Goal: Use online tool/utility: Use online tool/utility

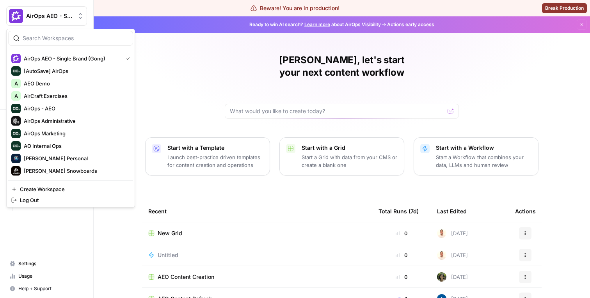
click at [75, 20] on div "AirOps AEO - Single Brand (Gong)" at bounding box center [55, 16] width 58 height 8
click at [66, 38] on input "search" at bounding box center [75, 38] width 105 height 8
type input "power"
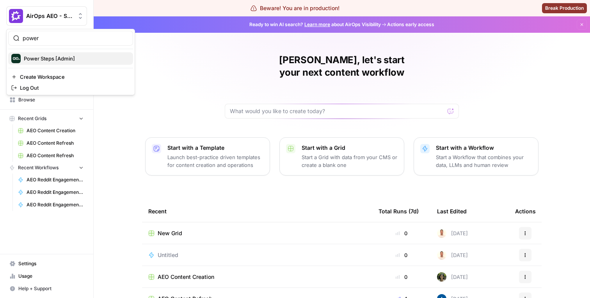
click at [57, 59] on span "Power Steps [Admin]" at bounding box center [75, 59] width 103 height 8
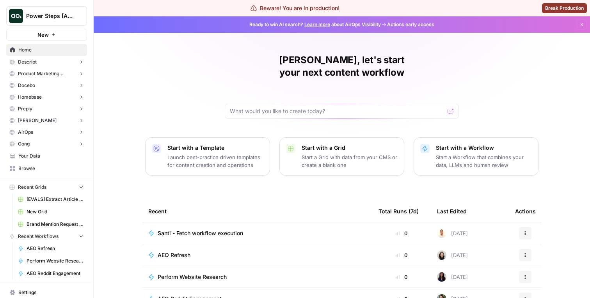
scroll to position [16, 0]
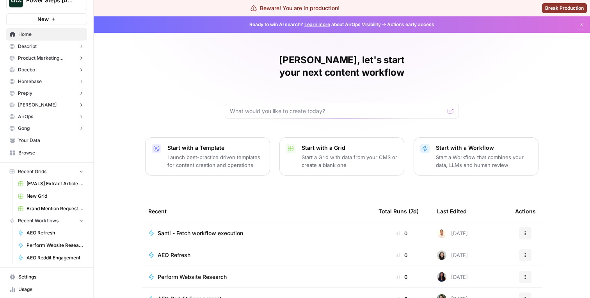
click at [54, 100] on button "[PERSON_NAME]" at bounding box center [46, 105] width 81 height 12
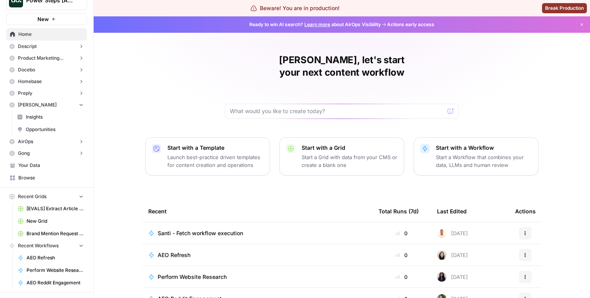
click at [54, 114] on span "Insights" at bounding box center [55, 117] width 58 height 7
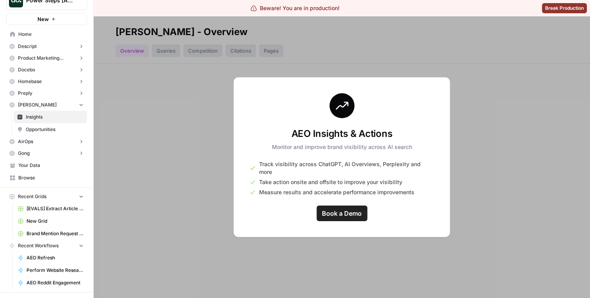
click at [52, 127] on span "Opportunities" at bounding box center [55, 129] width 58 height 7
click at [52, 86] on button "Homebase" at bounding box center [46, 82] width 81 height 12
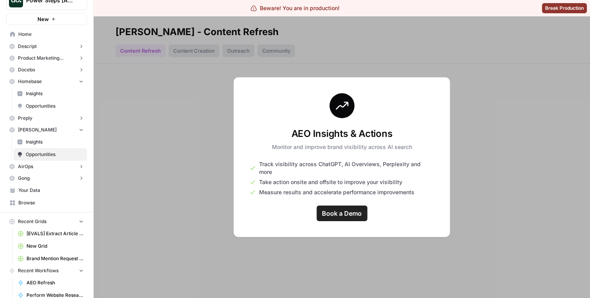
click at [52, 103] on span "Opportunities" at bounding box center [55, 106] width 58 height 7
click at [52, 96] on span "Insights" at bounding box center [55, 93] width 58 height 7
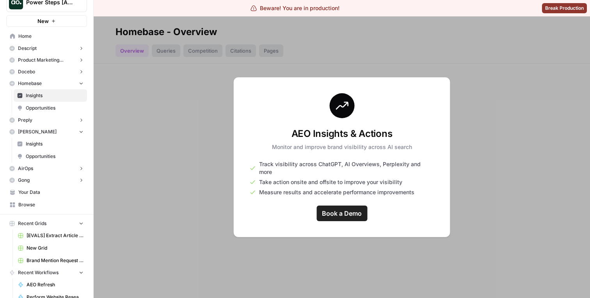
scroll to position [6, 0]
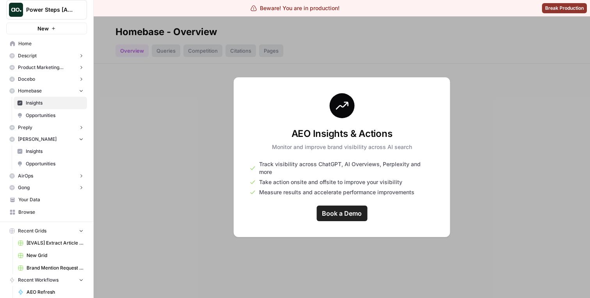
click at [44, 76] on button "Docebo" at bounding box center [46, 79] width 81 height 12
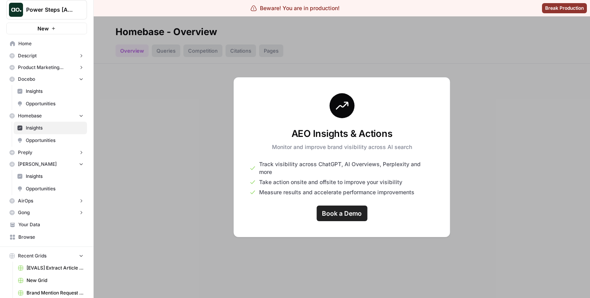
click at [44, 71] on button "Product Marketing Alliance" at bounding box center [46, 68] width 81 height 12
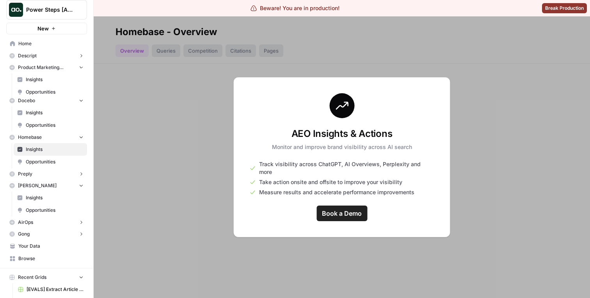
click at [44, 80] on span "Insights" at bounding box center [55, 79] width 58 height 7
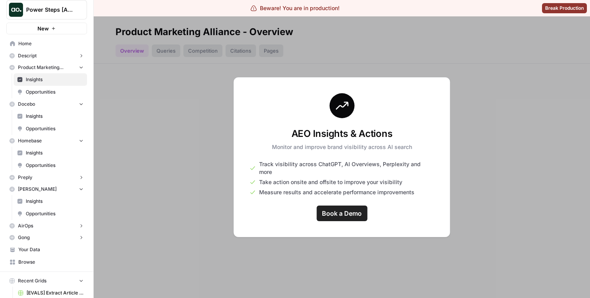
click at [44, 89] on span "Opportunities" at bounding box center [55, 92] width 58 height 7
click at [44, 82] on span "Insights" at bounding box center [55, 79] width 58 height 7
click at [44, 89] on span "Opportunities" at bounding box center [55, 92] width 58 height 7
click at [44, 86] on link "Opportunities" at bounding box center [50, 92] width 73 height 12
click at [47, 69] on span "Product Marketing Alliance" at bounding box center [46, 67] width 57 height 7
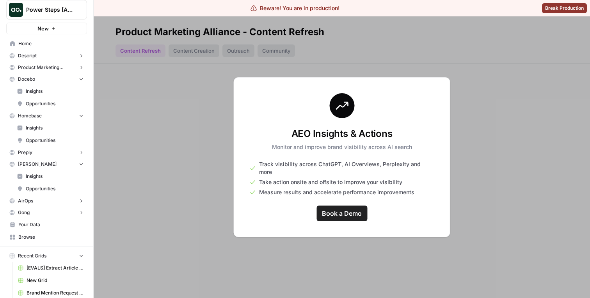
click at [47, 56] on button "Descript" at bounding box center [46, 56] width 81 height 12
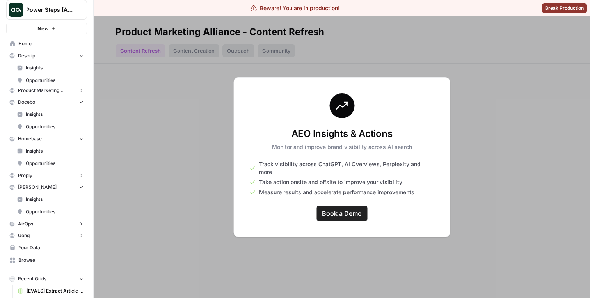
click at [47, 66] on span "Insights" at bounding box center [55, 67] width 58 height 7
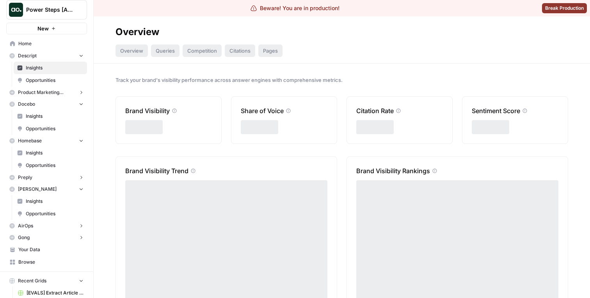
click at [47, 79] on span "Opportunities" at bounding box center [55, 80] width 58 height 7
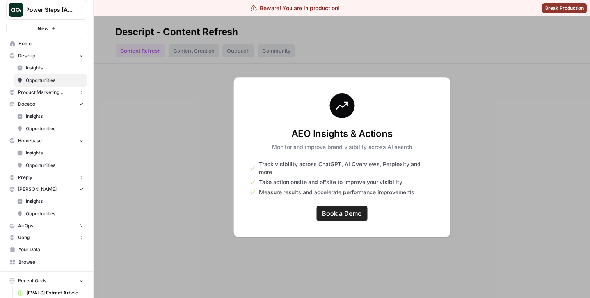
click at [47, 71] on span "Insights" at bounding box center [55, 67] width 58 height 7
click at [47, 77] on span "Opportunities" at bounding box center [55, 80] width 58 height 7
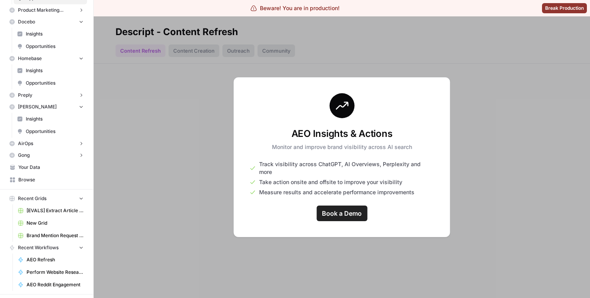
scroll to position [120, 0]
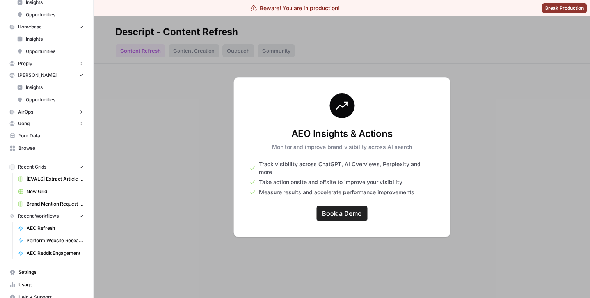
click at [46, 112] on button "AirOps" at bounding box center [46, 112] width 81 height 12
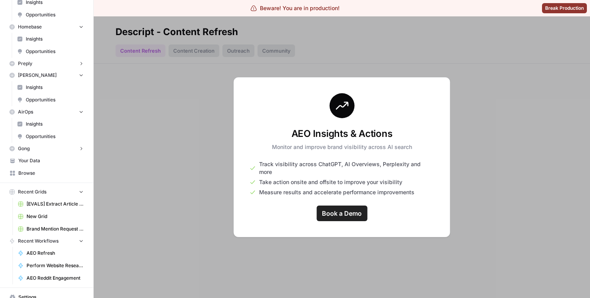
click at [46, 148] on button "Gong" at bounding box center [46, 149] width 81 height 12
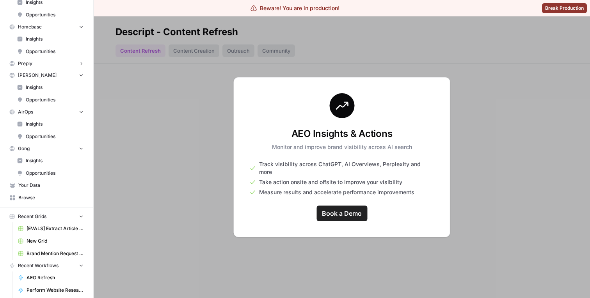
click at [46, 156] on link "Insights" at bounding box center [50, 161] width 73 height 12
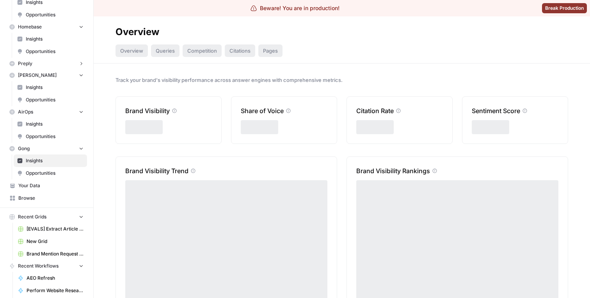
click at [46, 171] on span "Opportunities" at bounding box center [55, 173] width 58 height 7
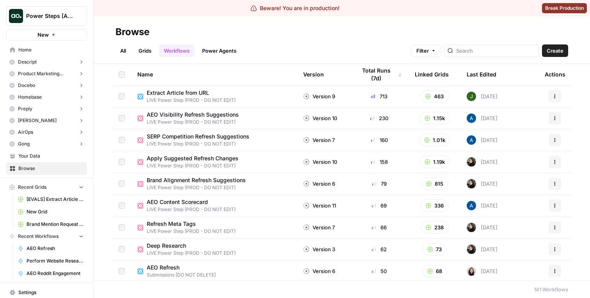
click at [38, 185] on span "Recent Grids" at bounding box center [32, 187] width 28 height 7
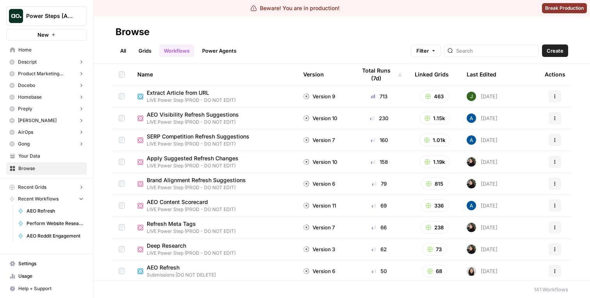
click at [41, 200] on span "Recent Workflows" at bounding box center [38, 199] width 41 height 7
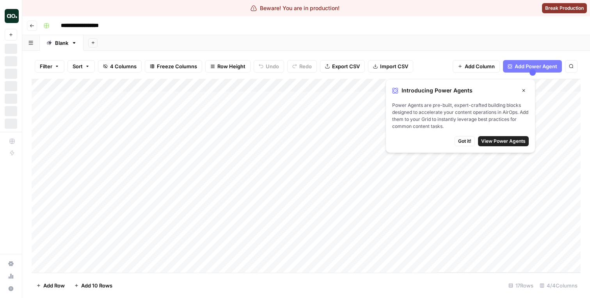
click at [524, 90] on icon "button" at bounding box center [524, 90] width 3 height 3
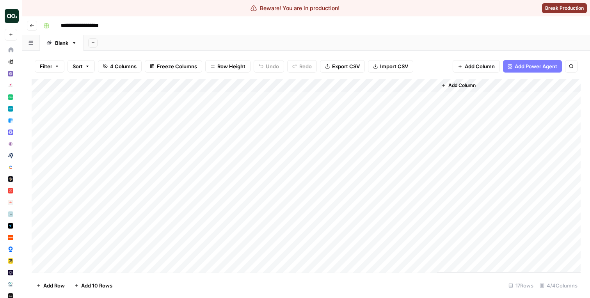
click at [347, 85] on div "Add Column" at bounding box center [306, 176] width 549 height 194
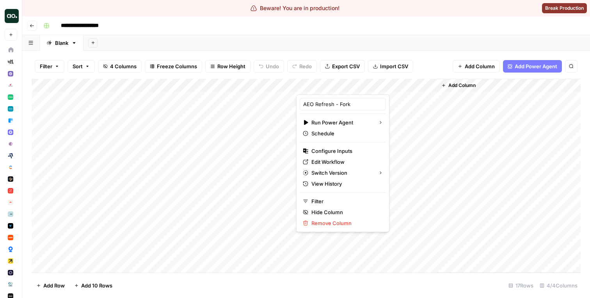
click at [441, 57] on div "Filter Sort 4 Columns Freeze Columns Row Height Undo Redo Export CSV Import CSV…" at bounding box center [306, 66] width 549 height 25
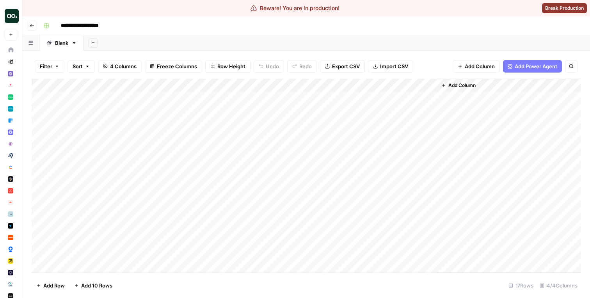
click at [346, 111] on div "Add Column" at bounding box center [306, 176] width 549 height 194
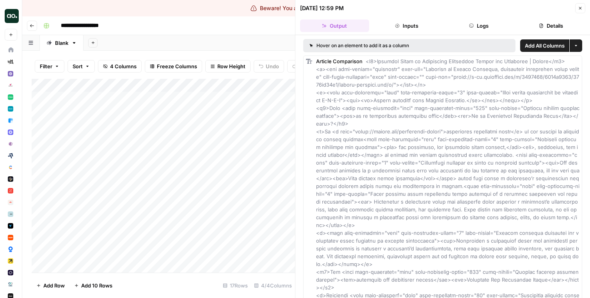
click at [337, 9] on div "[DATE] 12:59 PM" at bounding box center [322, 8] width 44 height 8
click at [338, 44] on div "Hover on an element to add it as a column" at bounding box center [385, 45] width 150 height 7
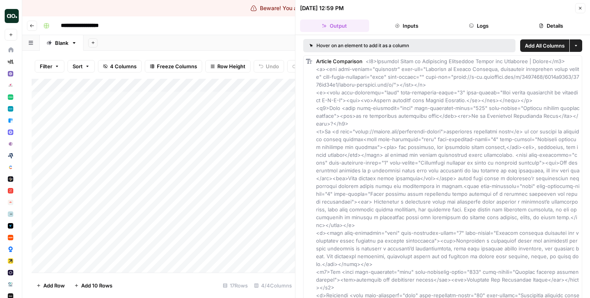
copy div "Hover on an element to add it as a column"
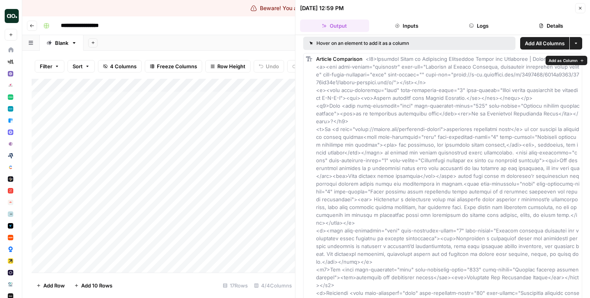
scroll to position [1, 0]
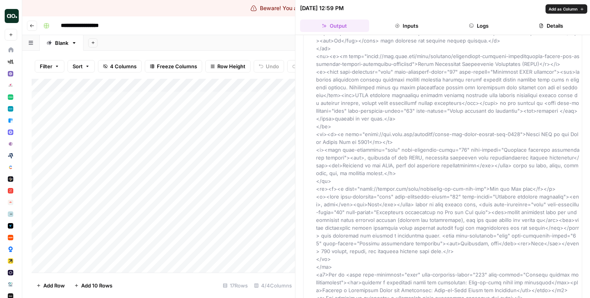
scroll to position [767, 0]
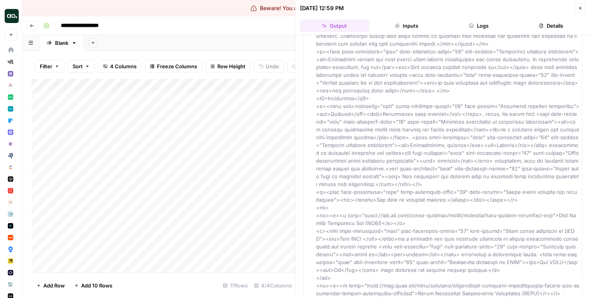
click at [136, 32] on header "**********" at bounding box center [306, 25] width 568 height 19
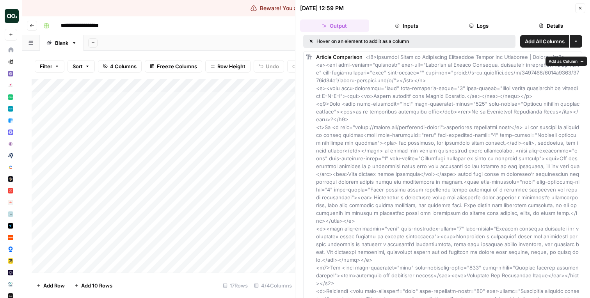
scroll to position [0, 0]
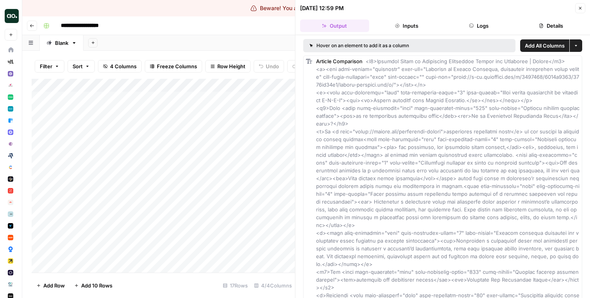
click at [430, 9] on div "[DATE] 12:59 PM" at bounding box center [436, 8] width 273 height 8
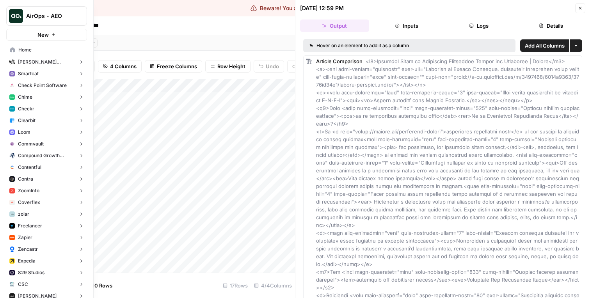
click at [10, 48] on icon at bounding box center [12, 49] width 5 height 5
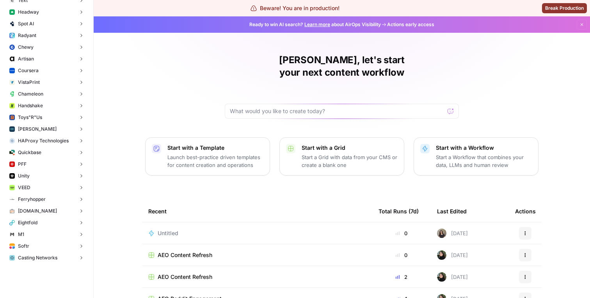
scroll to position [2766, 0]
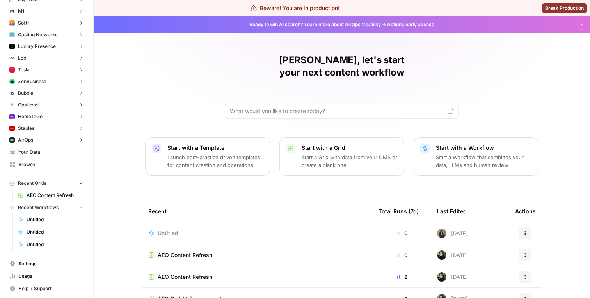
click at [38, 266] on span "Settings" at bounding box center [50, 263] width 65 height 7
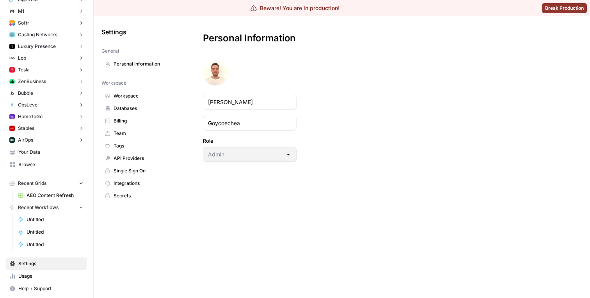
click at [132, 98] on span "Workspace" at bounding box center [145, 96] width 62 height 7
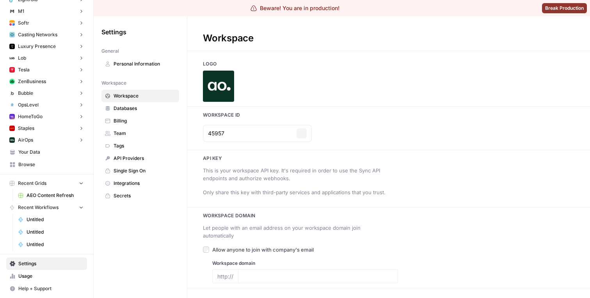
type input "www.airops.com"
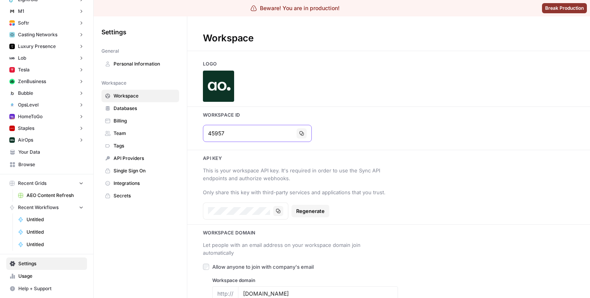
click at [297, 130] on button "Copy" at bounding box center [302, 133] width 10 height 10
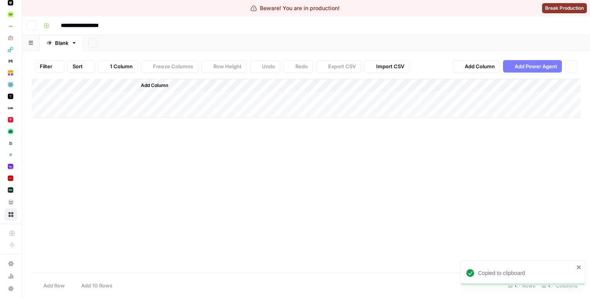
scroll to position [0, 0]
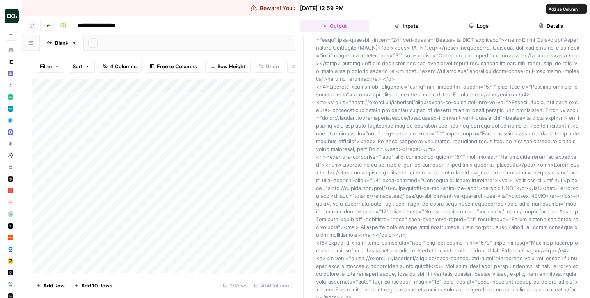
scroll to position [1478, 0]
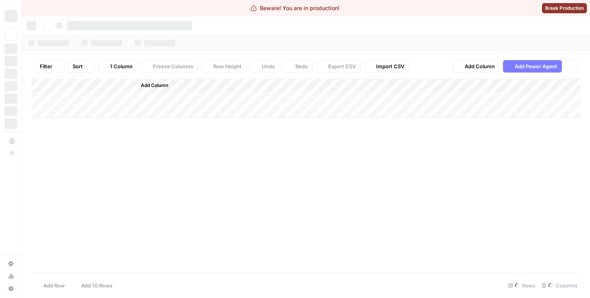
scroll to position [0, 0]
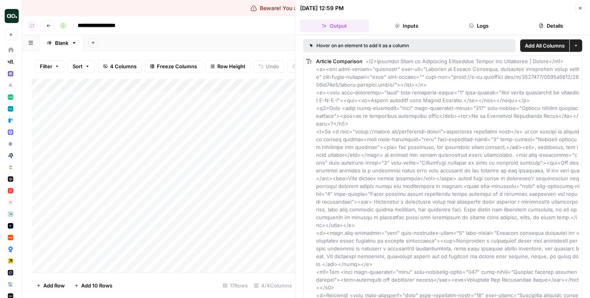
click at [161, 33] on header "**********" at bounding box center [306, 25] width 568 height 19
click at [30, 25] on icon "button" at bounding box center [32, 25] width 5 height 5
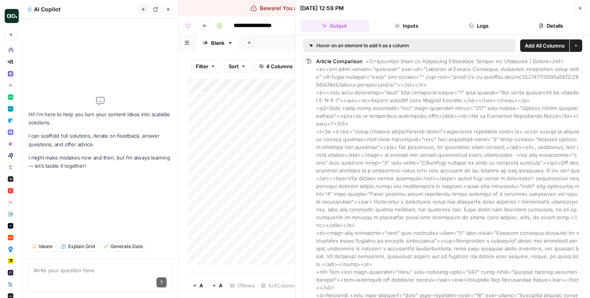
click at [92, 265] on div "Write your question here Send" at bounding box center [99, 277] width 143 height 29
type textarea "test"
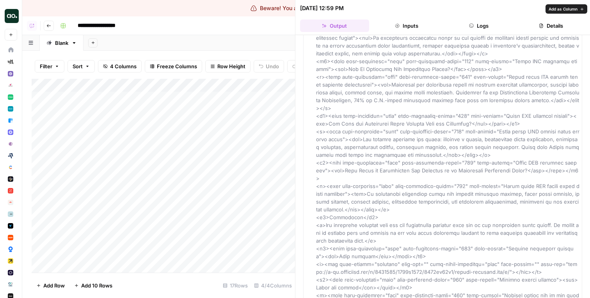
scroll to position [4696, 0]
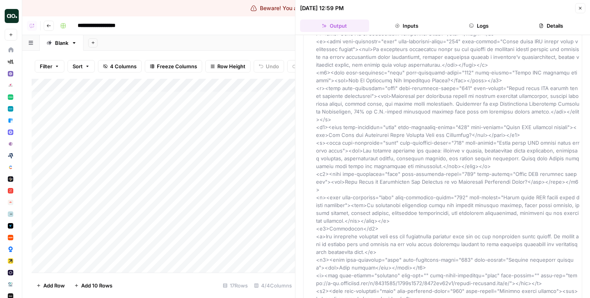
click at [270, 134] on div "Add Column" at bounding box center [163, 176] width 263 height 194
click at [580, 7] on icon "button" at bounding box center [580, 8] width 5 height 5
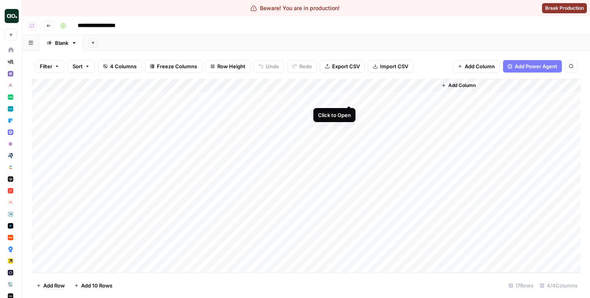
click at [350, 97] on div "Add Column" at bounding box center [306, 176] width 549 height 194
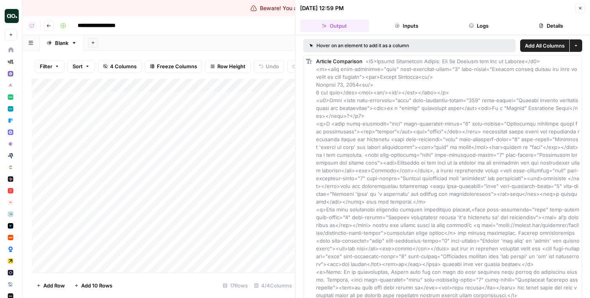
click at [402, 21] on button "Inputs" at bounding box center [406, 26] width 69 height 12
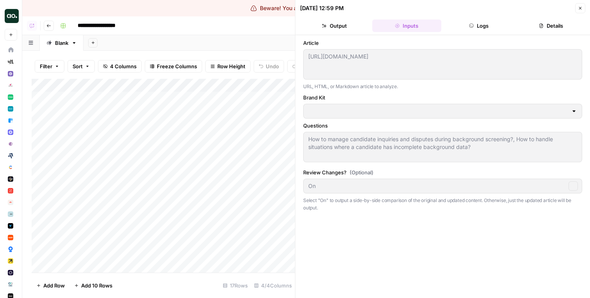
click at [353, 27] on button "Output" at bounding box center [334, 26] width 69 height 12
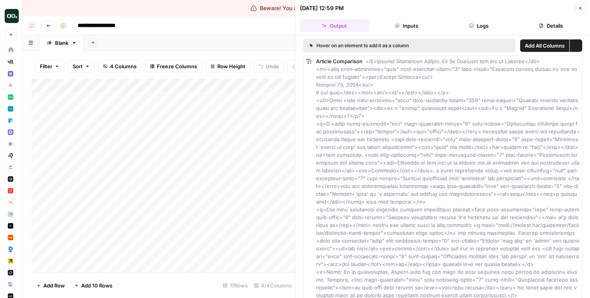
click at [405, 27] on button "Inputs" at bounding box center [406, 26] width 69 height 12
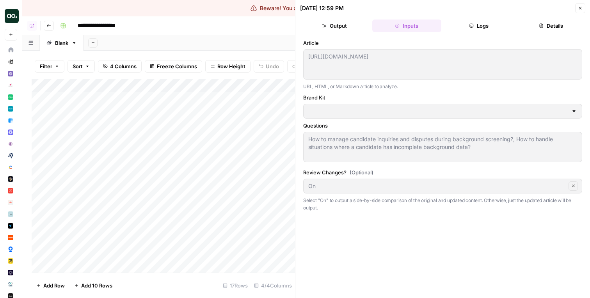
type input "Checkr"
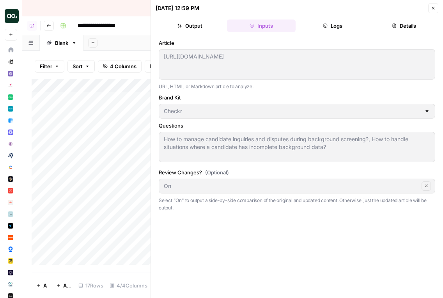
click at [434, 8] on icon "button" at bounding box center [433, 8] width 3 height 3
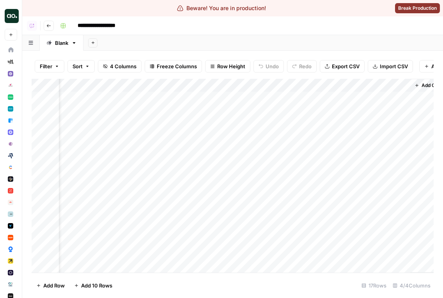
scroll to position [0, 34]
click at [316, 96] on div "Add Column" at bounding box center [233, 176] width 402 height 194
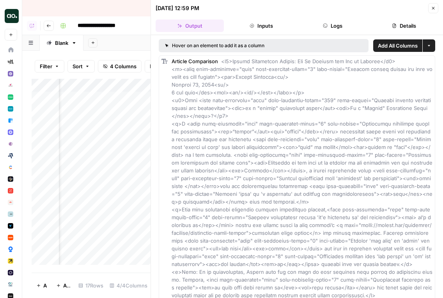
click at [436, 8] on span "Close" at bounding box center [436, 8] width 0 height 0
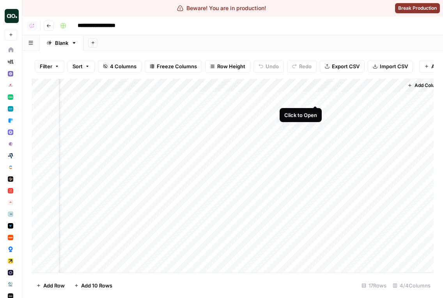
click at [316, 96] on div "Add Column" at bounding box center [233, 176] width 402 height 194
